Goal: Register for event/course

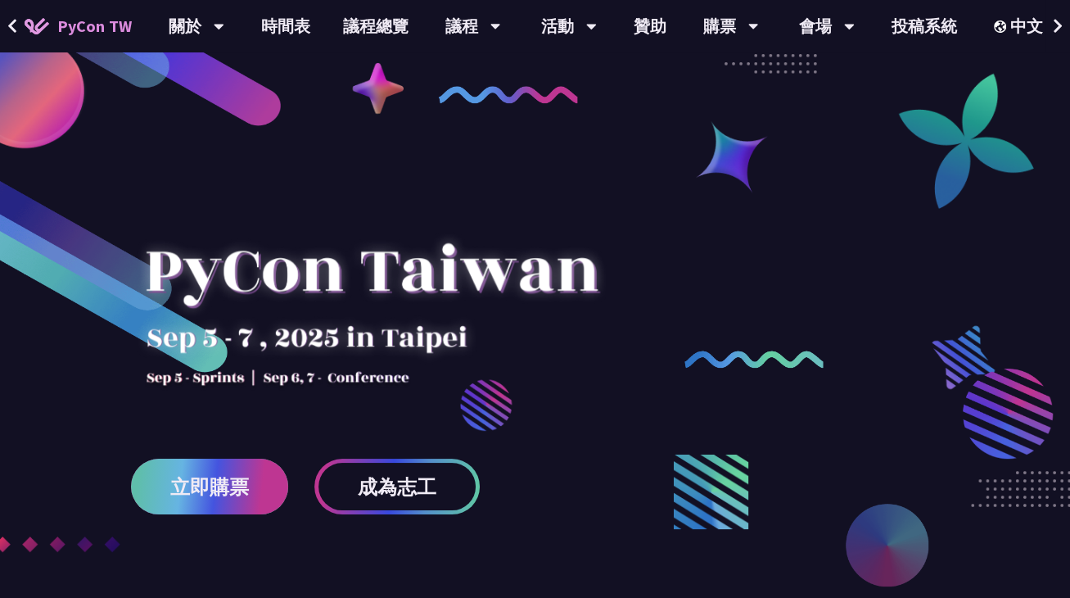
click at [200, 479] on span "立即購票" at bounding box center [209, 486] width 79 height 20
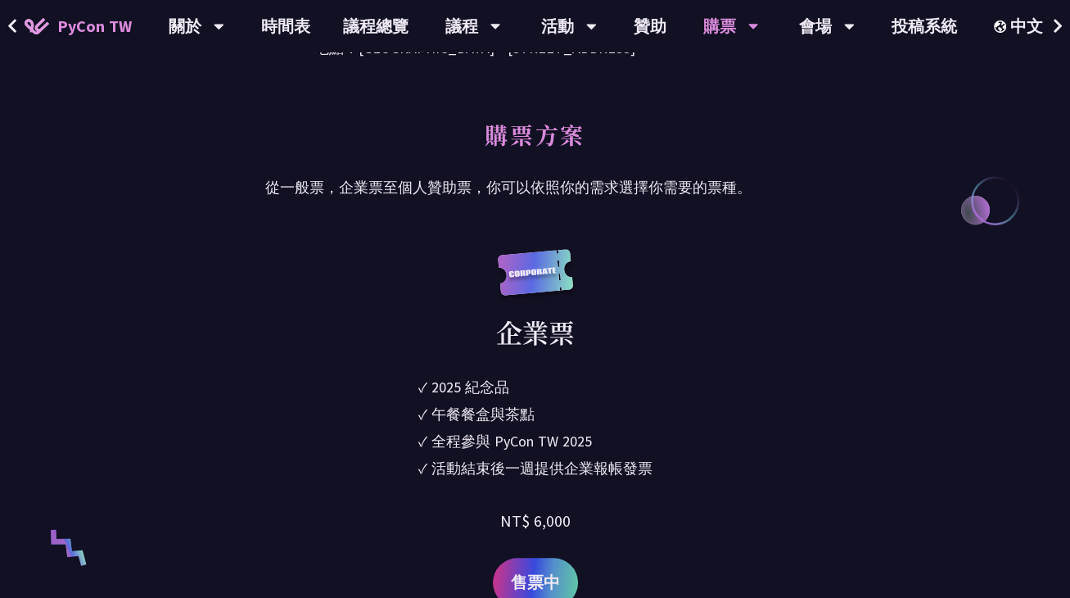
scroll to position [737, 0]
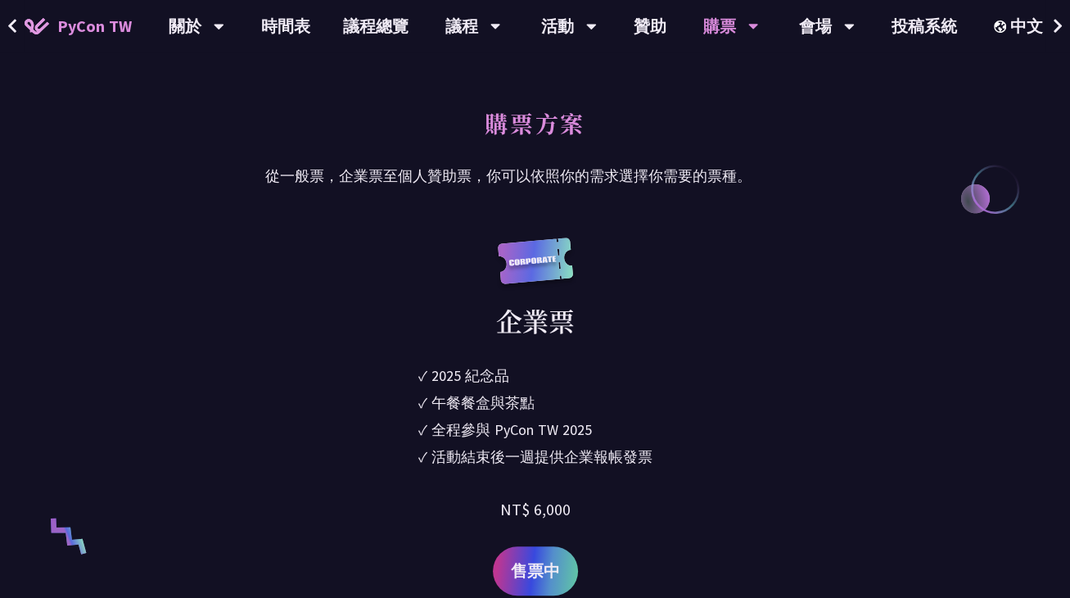
drag, startPoint x: 431, startPoint y: 361, endPoint x: 661, endPoint y: 449, distance: 247.2
click at [661, 449] on div "企業票 ✓ 2025 [PERSON_NAME]✓ 午餐餐盒與茶點 ✓ 全程參與 PyCon TW 2025 ✓ 活動結束後一週提供企業報帳發票 NT$ 6,…" at bounding box center [534, 416] width 539 height 358
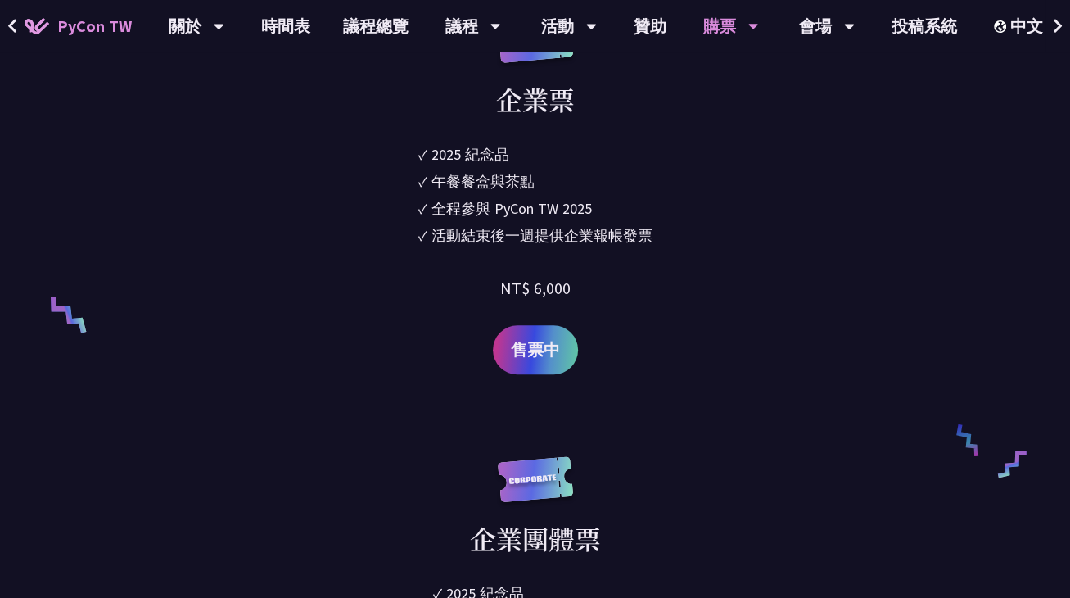
scroll to position [1228, 0]
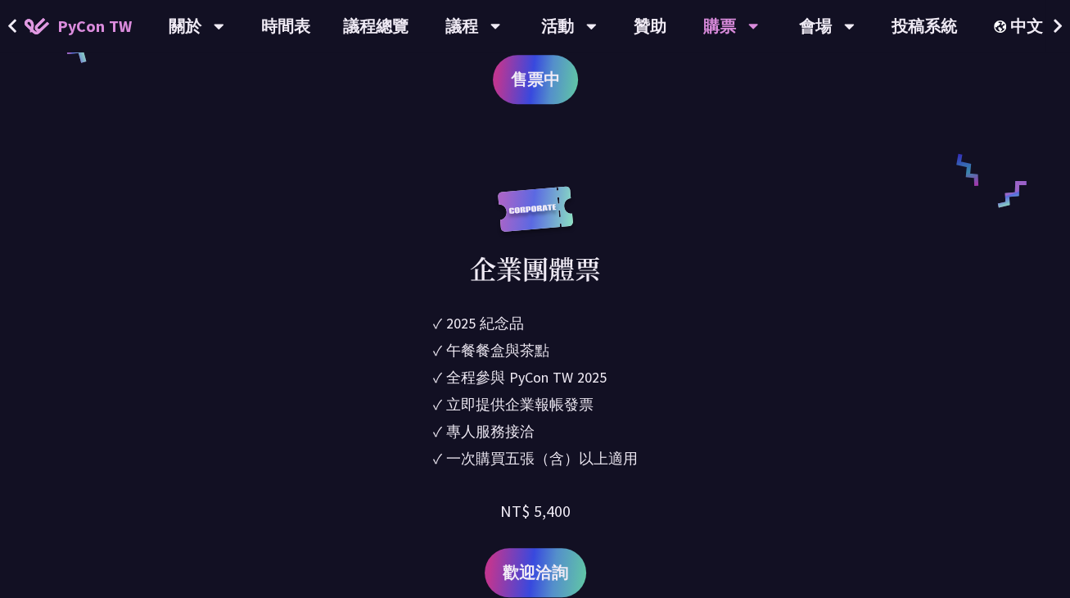
drag, startPoint x: 450, startPoint y: 325, endPoint x: 639, endPoint y: 462, distance: 232.7
click at [639, 462] on div "企業團體票 ✓ 2025 [PERSON_NAME]✓ 午餐餐盒與茶點 ✓ 全程參與 PyCon TW 2025 ✓ 立即提供企業報帳發票 ✓ 專人服務接洽 …" at bounding box center [534, 392] width 539 height 412
click at [640, 464] on div "企業團體票 ✓ 2025 [PERSON_NAME]✓ 午餐餐盒與茶點 ✓ 全程參與 PyCon TW 2025 ✓ 立即提供企業報帳發票 ✓ 專人服務接洽 …" at bounding box center [534, 392] width 539 height 412
click at [551, 367] on div "全程參與 PyCon TW 2025" at bounding box center [526, 377] width 160 height 22
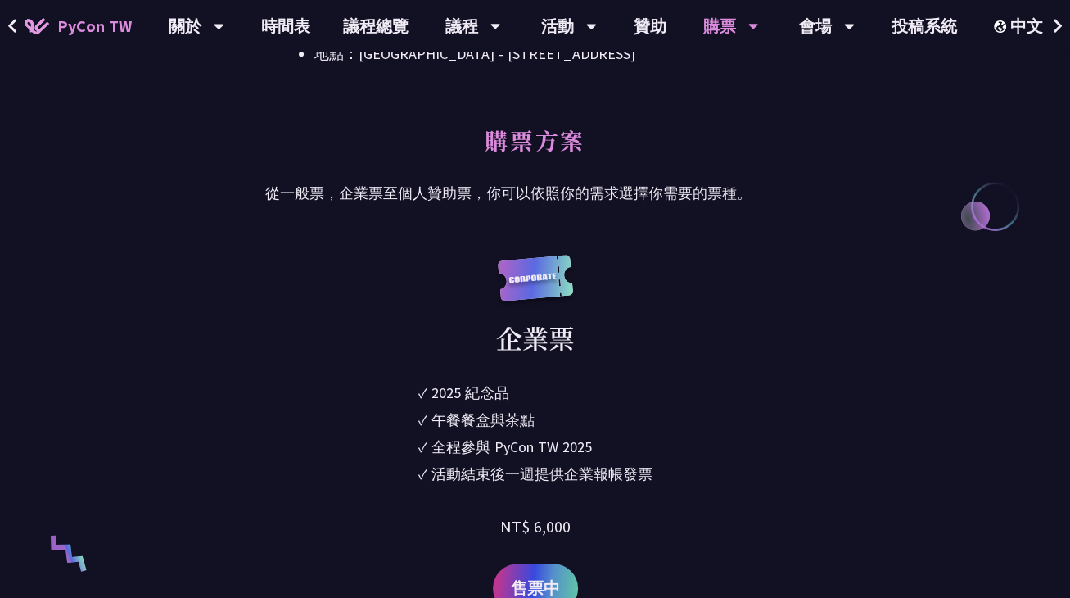
scroll to position [819, 0]
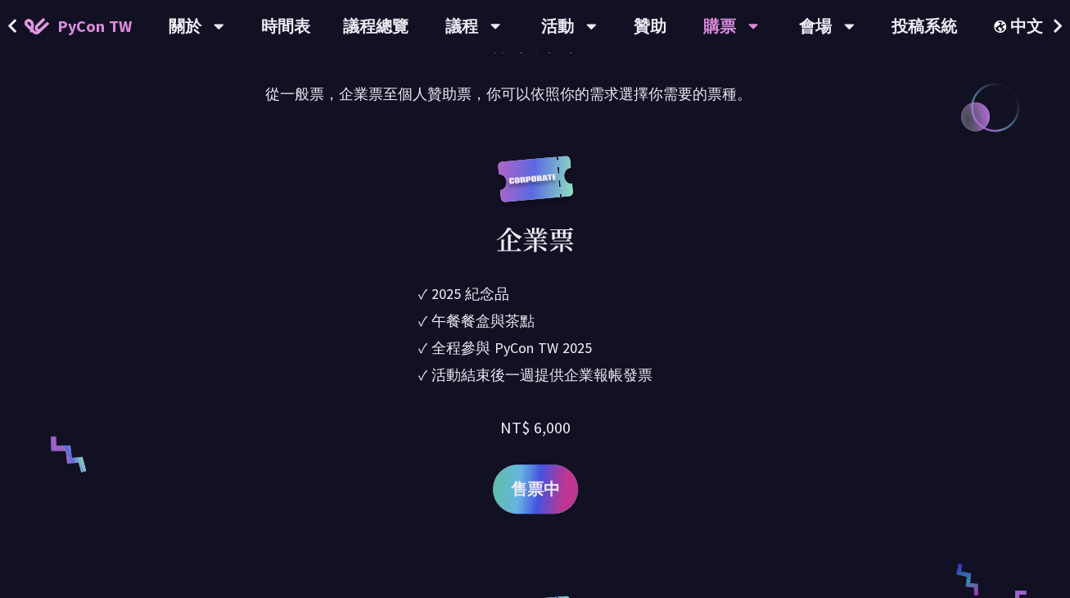
click at [553, 475] on link "售票中" at bounding box center [535, 488] width 85 height 49
